Goal: Communication & Community: Participate in discussion

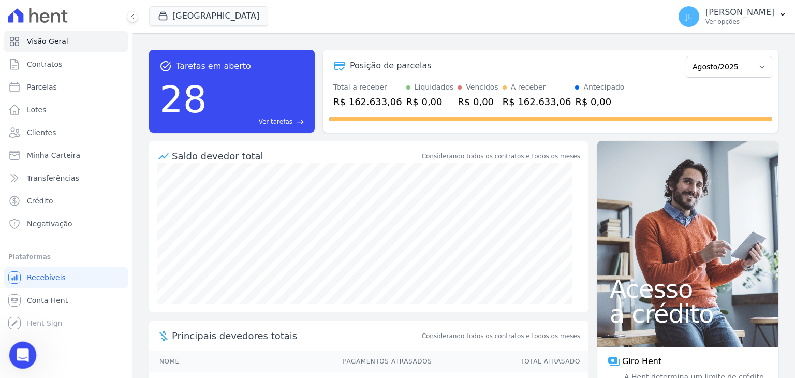
click at [22, 346] on div "Abertura do Messenger da Intercom" at bounding box center [21, 353] width 34 height 34
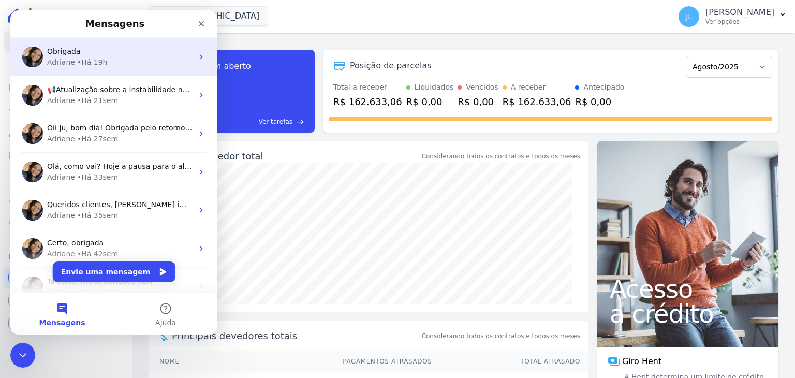
click at [80, 57] on div "• Há 19h" at bounding box center [92, 62] width 31 height 11
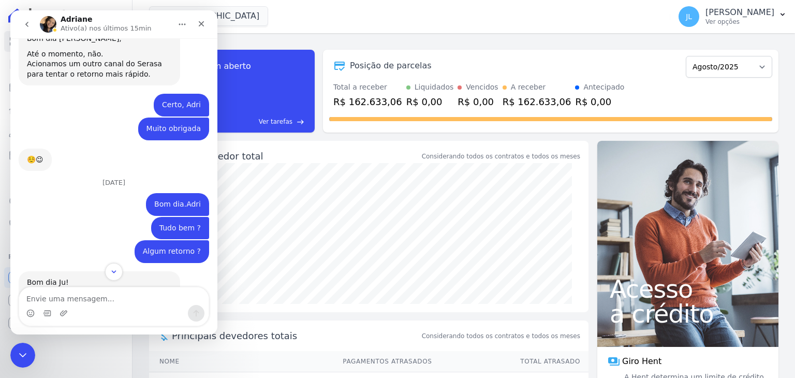
scroll to position [5877, 0]
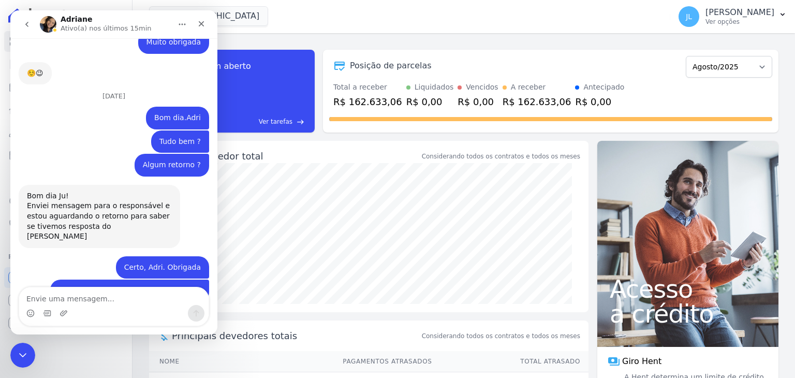
click at [79, 296] on textarea "Envie uma mensagem..." at bounding box center [113, 296] width 189 height 18
type textarea "Bom dia Adri"
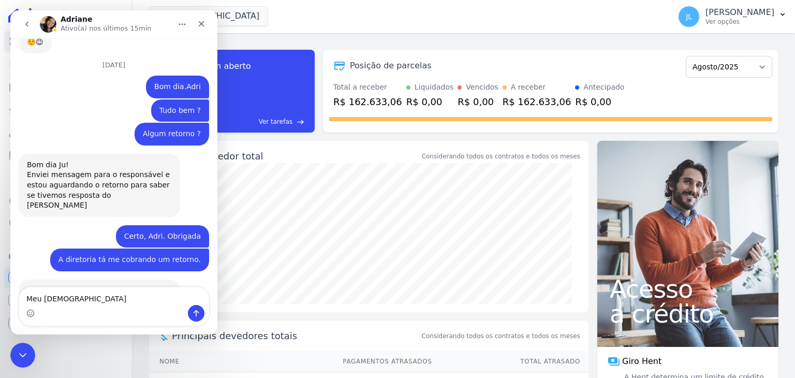
type textarea "Meu [DEMOGRAPHIC_DATA]"
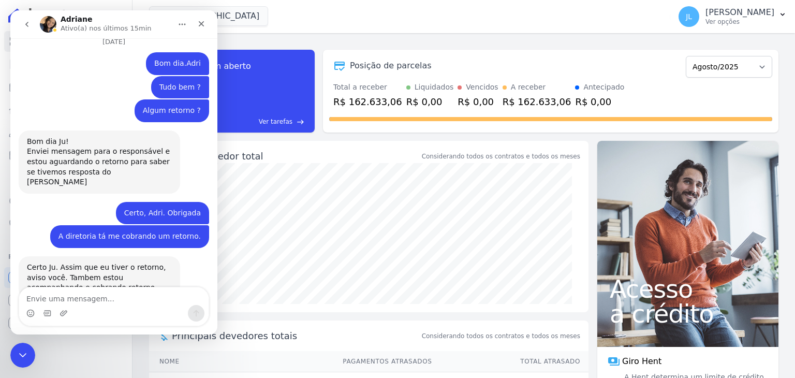
scroll to position [5931, 0]
type textarea "Não tem nenhum contato ? Só por e-mail ?"
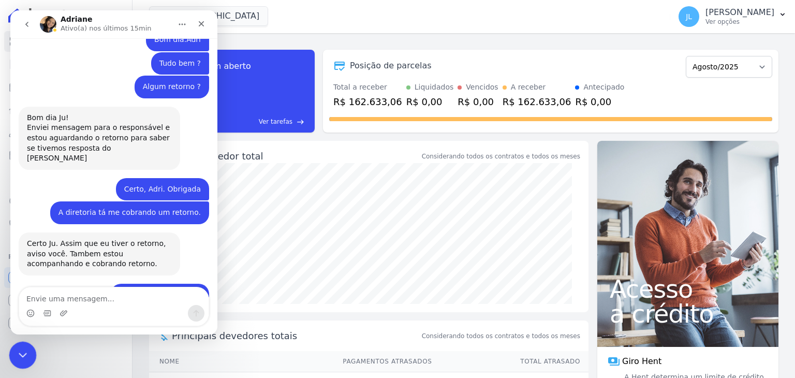
drag, startPoint x: 22, startPoint y: 354, endPoint x: 25, endPoint y: 361, distance: 7.4
click at [23, 354] on icon "Encerramento do Messenger da Intercom" at bounding box center [21, 353] width 12 height 12
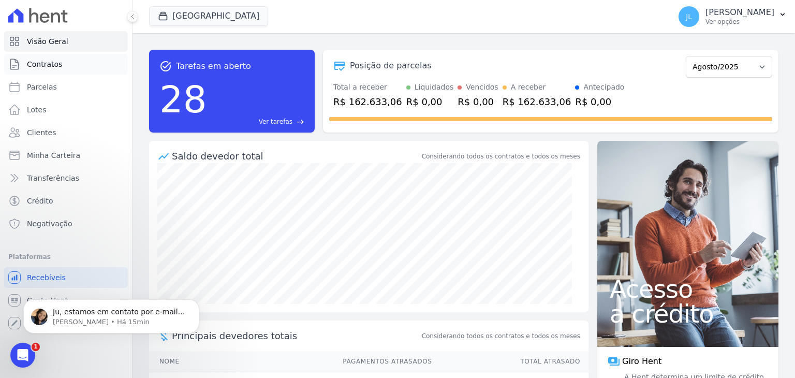
scroll to position [6006, 0]
click at [113, 310] on p "Ju, estamos em contato por e-mail, pois através do chat não podem fornecer as i…" at bounding box center [119, 312] width 133 height 10
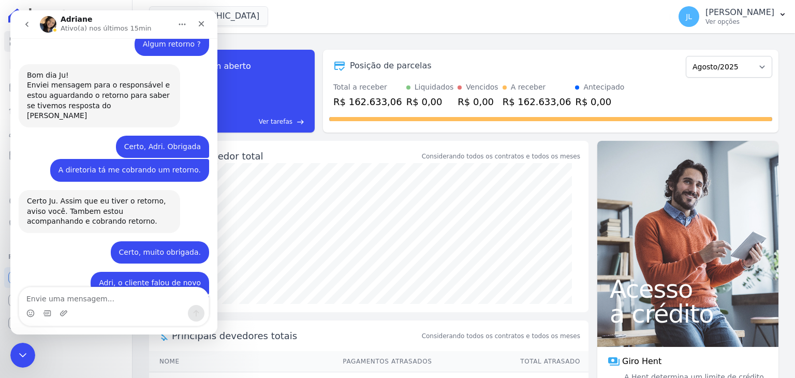
scroll to position [6023, 0]
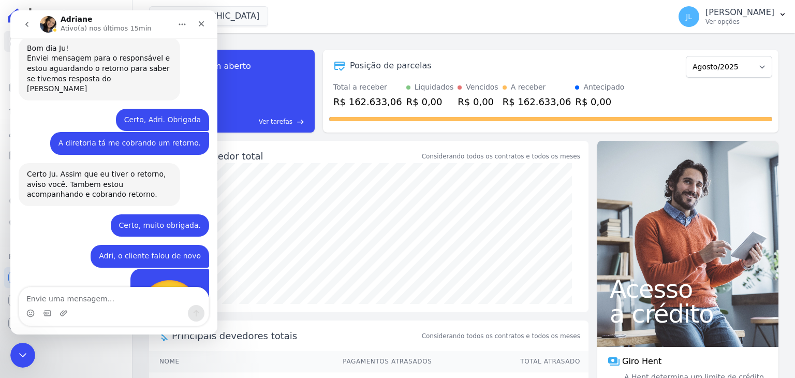
click at [81, 296] on textarea "Envie uma mensagem..." at bounding box center [113, 296] width 189 height 18
click at [68, 288] on textarea "Envie uma mensagem..." at bounding box center [113, 296] width 189 height 18
type textarea "Entendi"
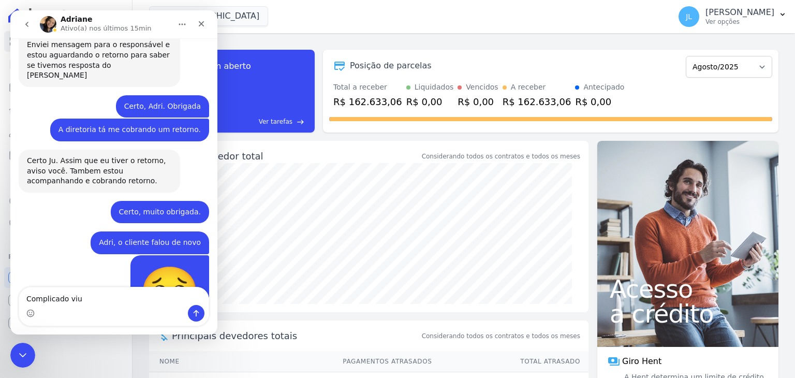
type textarea "Complicado viu"
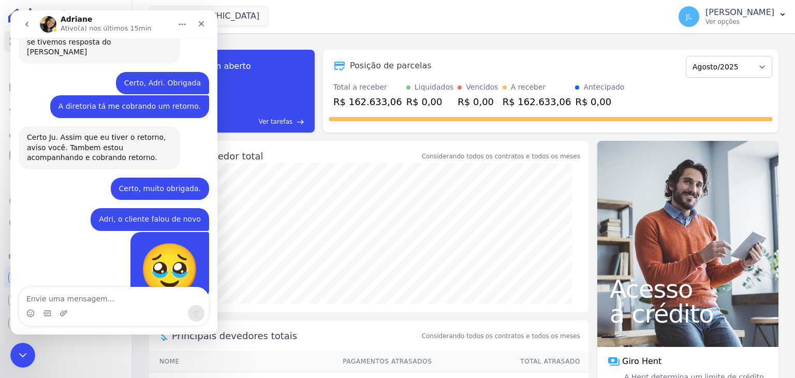
scroll to position [6060, 0]
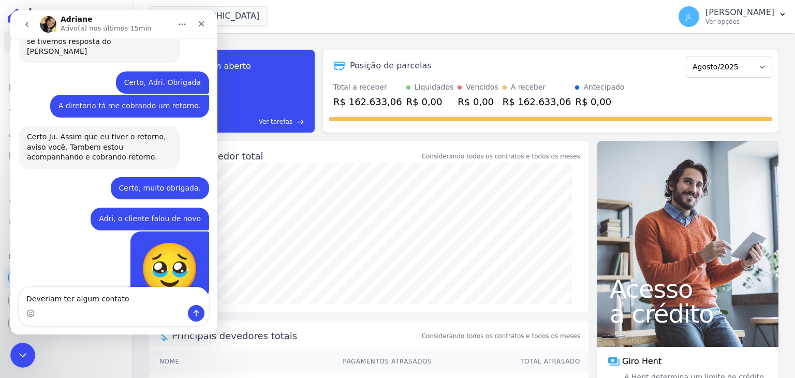
type textarea "Deveriam ter algum contato"
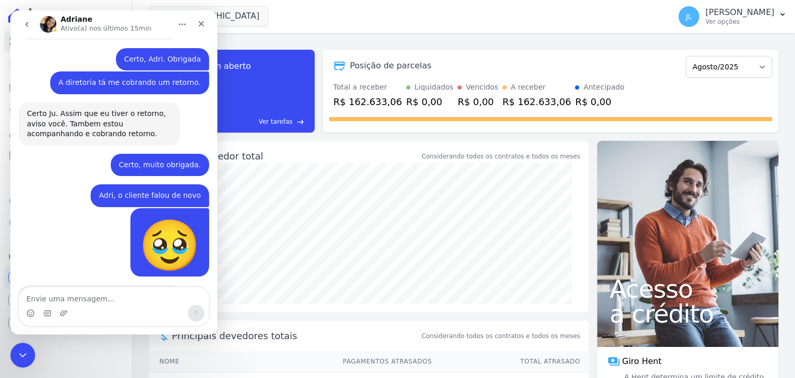
scroll to position [6084, 0]
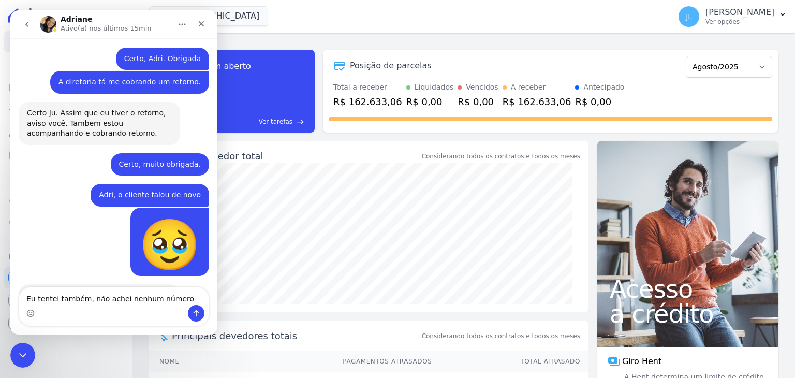
type textarea "Eu tentei também, não achei nenhum número"
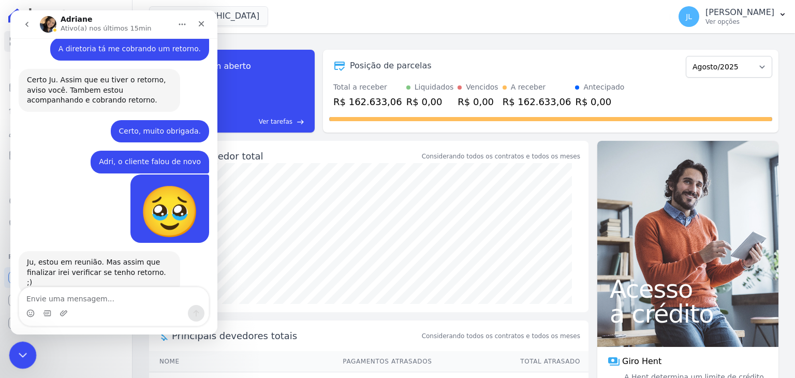
click at [21, 349] on icon "Encerramento do Messenger da Intercom" at bounding box center [21, 353] width 12 height 12
